Goal: Register for event/course

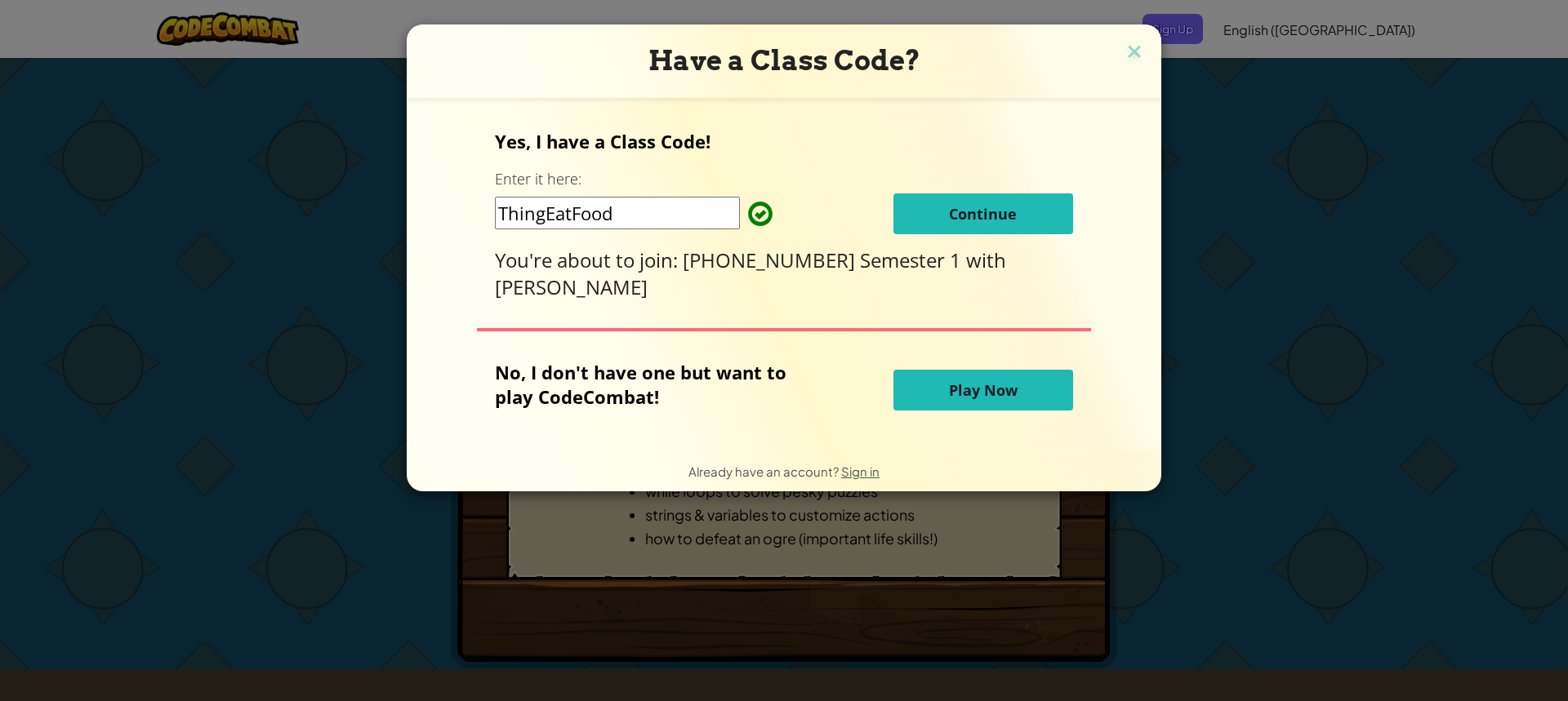
click at [939, 242] on div "Yes, I have a Class Code! Enter it here: ThingEatFood Continue You're about to …" at bounding box center [784, 214] width 578 height 171
click at [935, 226] on button "Continue" at bounding box center [983, 213] width 180 height 41
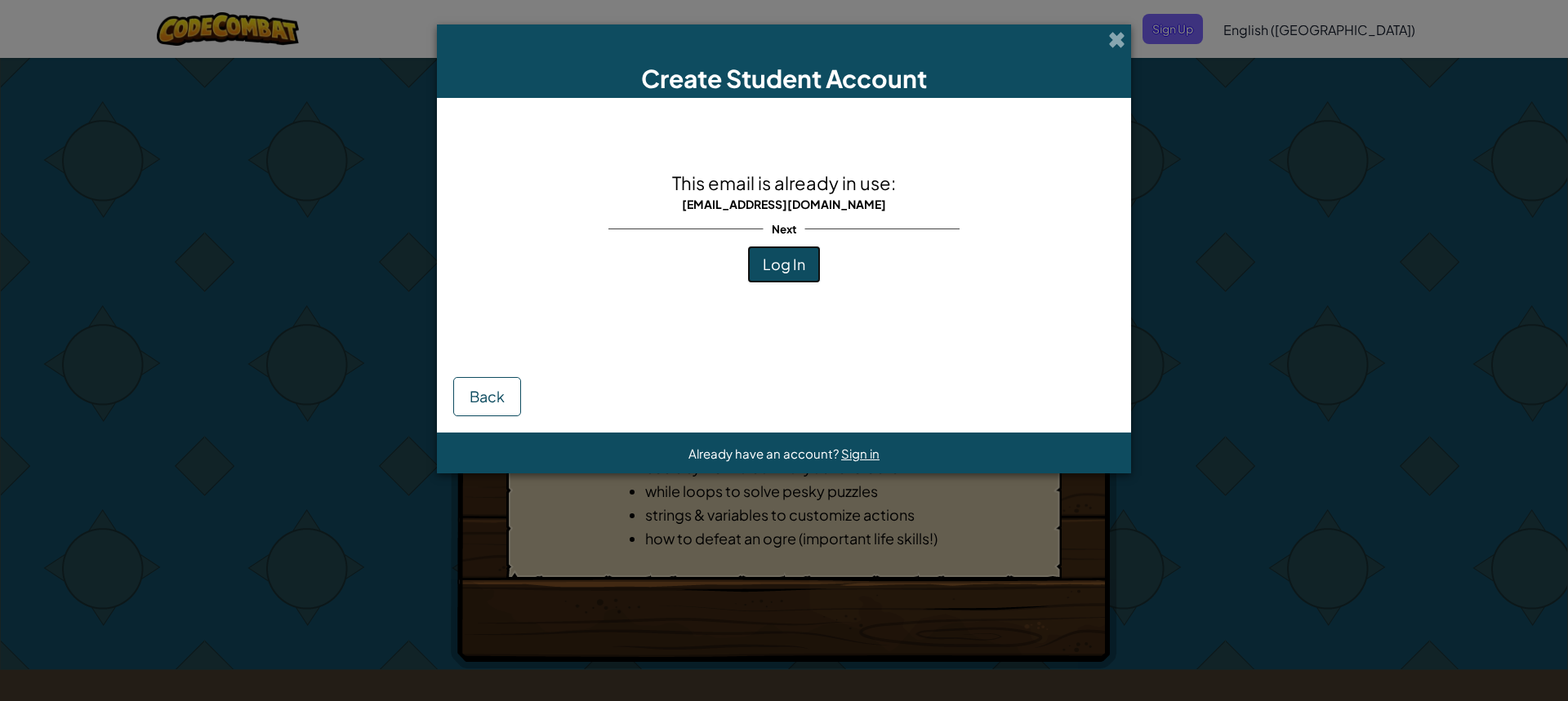
click at [806, 273] on button "Log In" at bounding box center [784, 264] width 74 height 37
